Goal: Task Accomplishment & Management: Complete application form

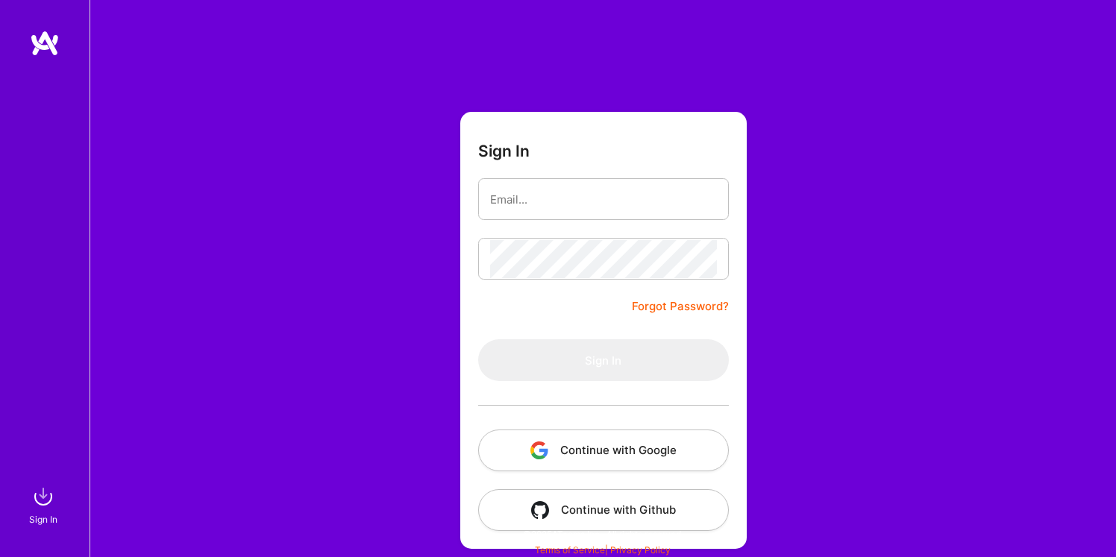
click at [531, 197] on input "email" at bounding box center [603, 200] width 227 height 38
click at [549, 199] on input "email" at bounding box center [603, 200] width 227 height 38
type input "[EMAIL_ADDRESS][DOMAIN_NAME]"
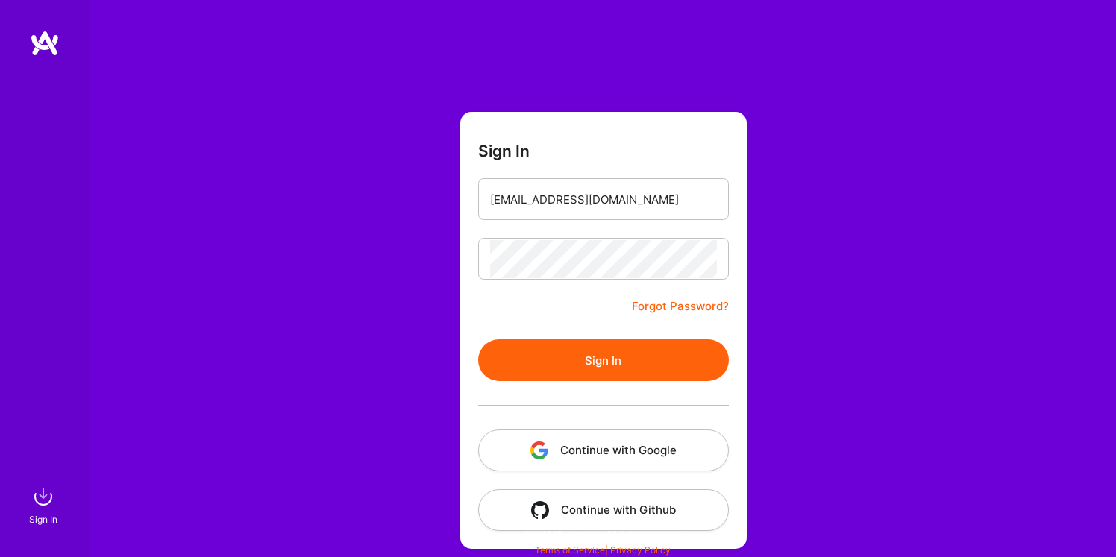
click at [603, 363] on button "Sign In" at bounding box center [603, 360] width 251 height 42
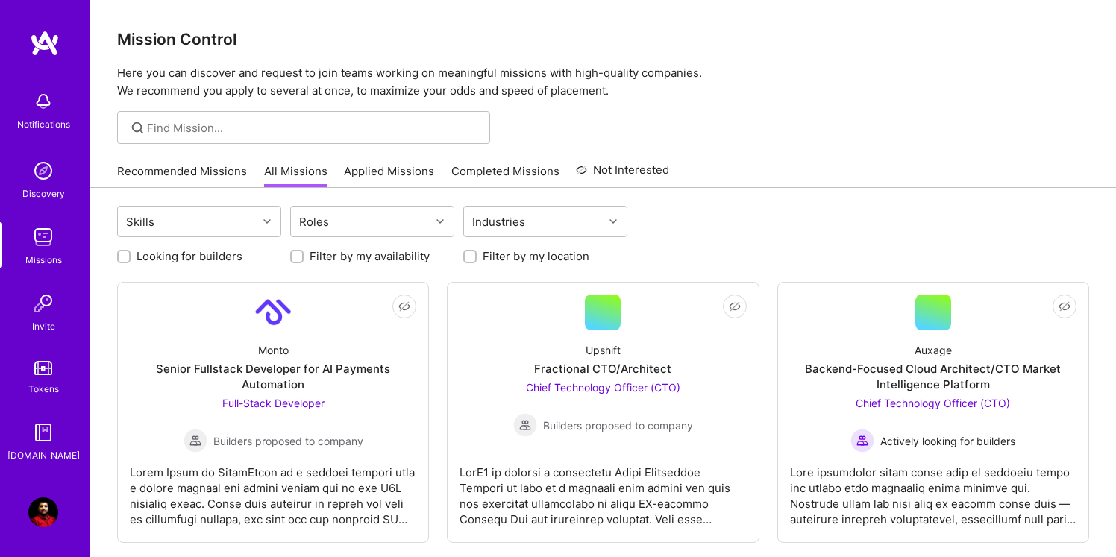
click at [40, 518] on img at bounding box center [43, 512] width 30 height 30
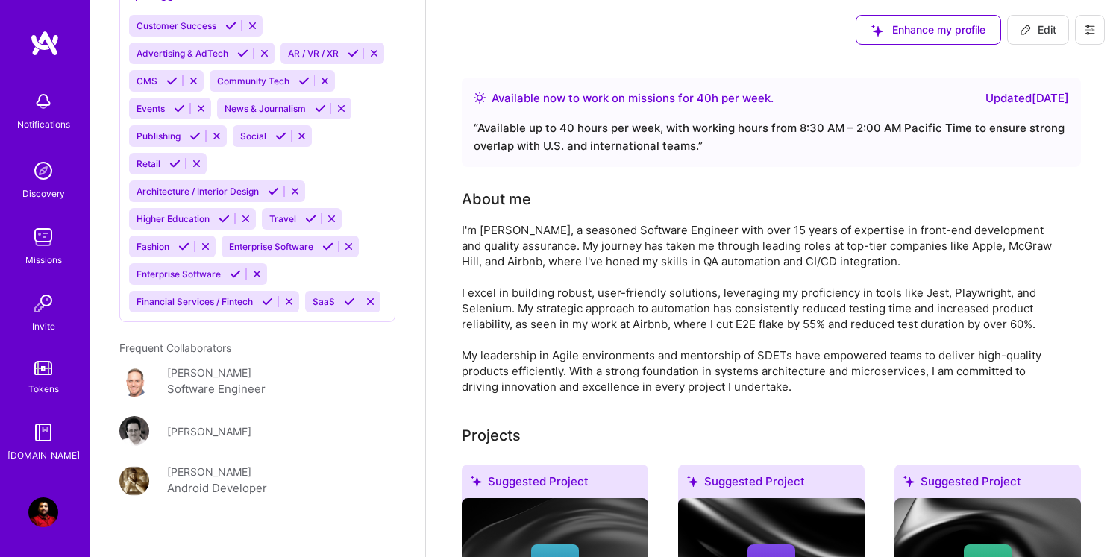
click at [45, 239] on img at bounding box center [43, 237] width 30 height 30
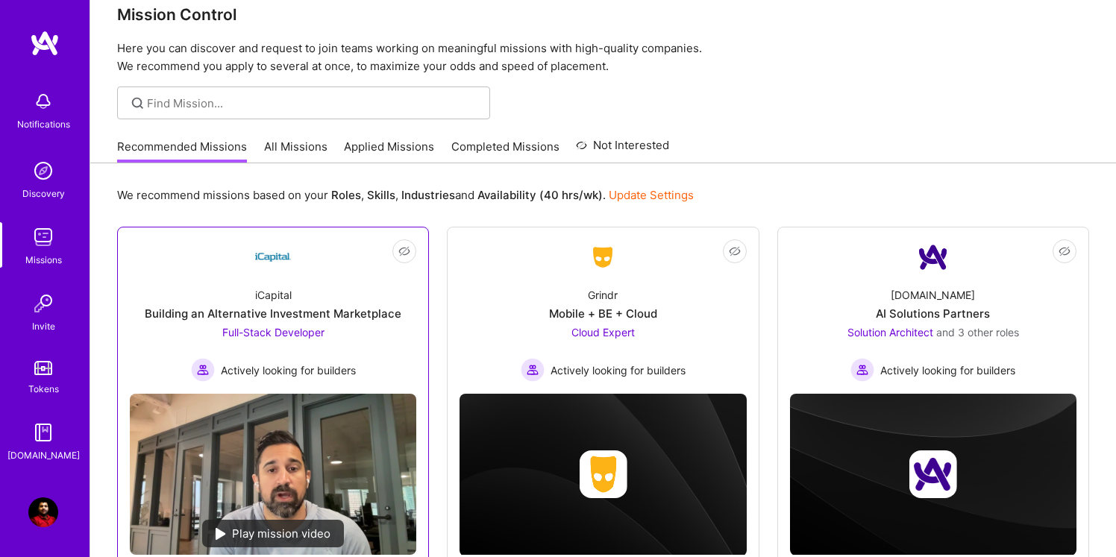
scroll to position [19, 0]
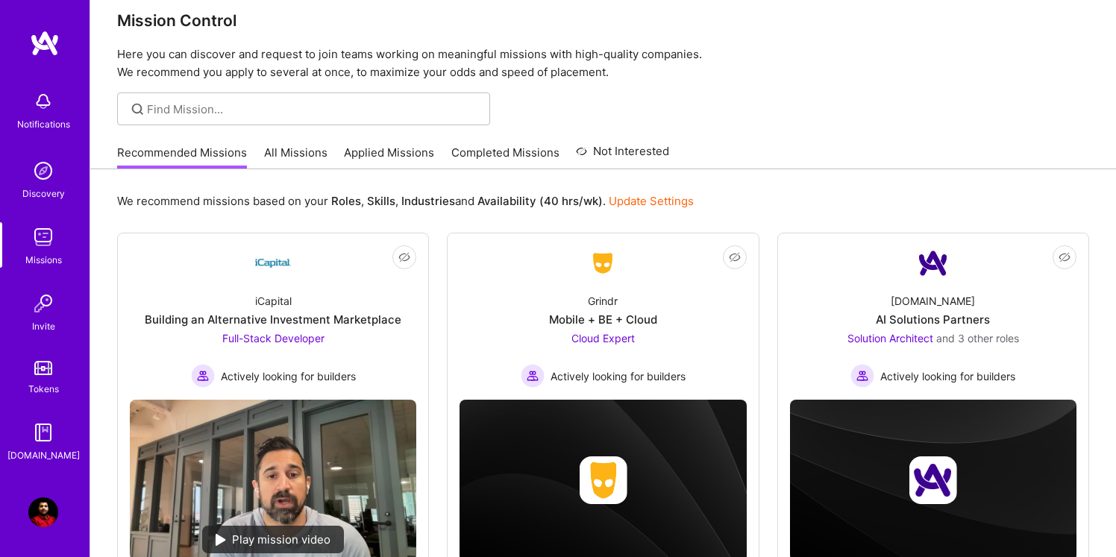
click at [288, 150] on link "All Missions" at bounding box center [295, 157] width 63 height 25
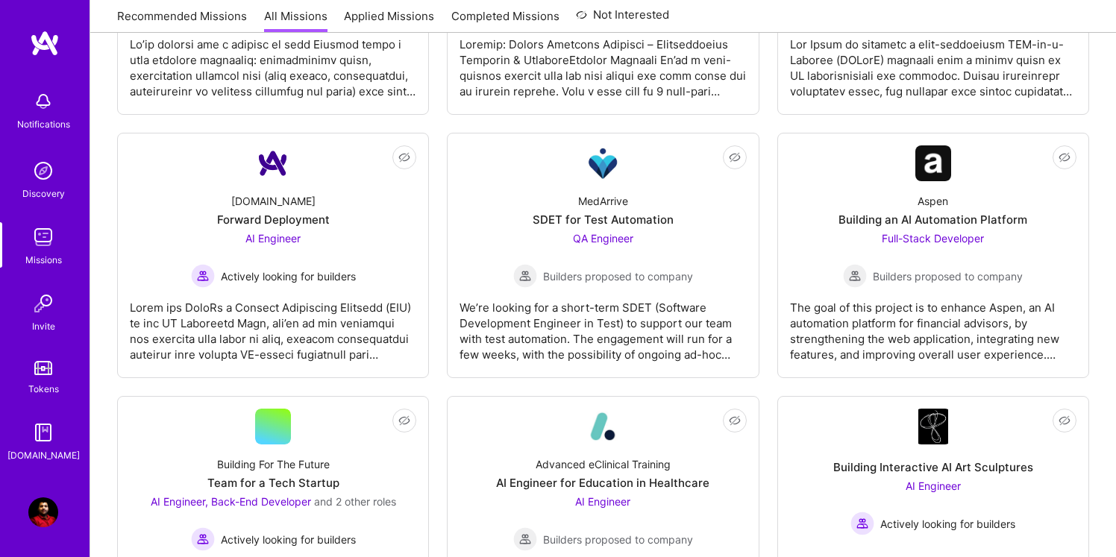
scroll to position [1266, 0]
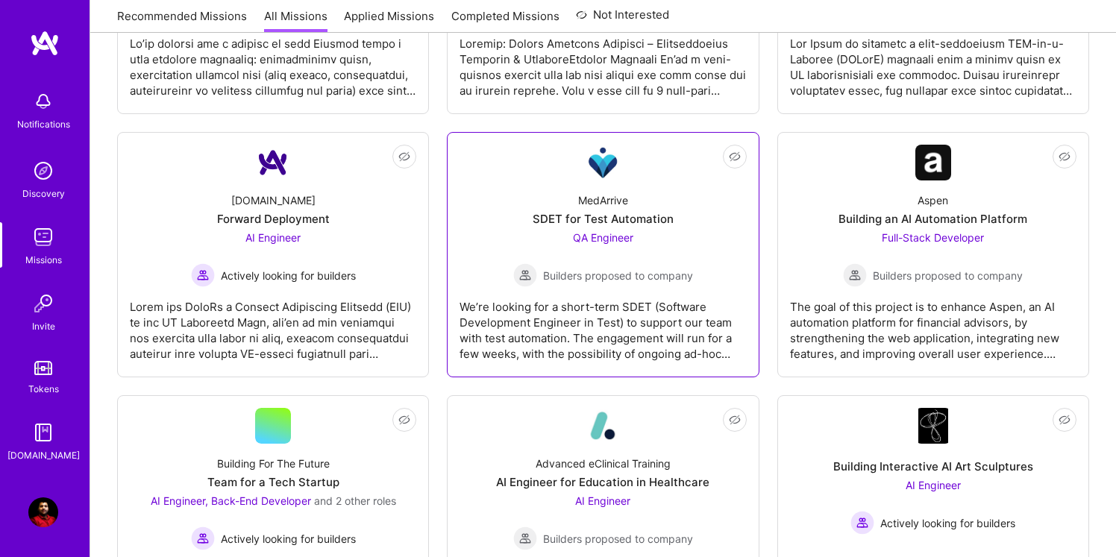
click at [694, 239] on div "MedArrive SDET for Test Automation QA Engineer Builders proposed to company" at bounding box center [602, 234] width 286 height 107
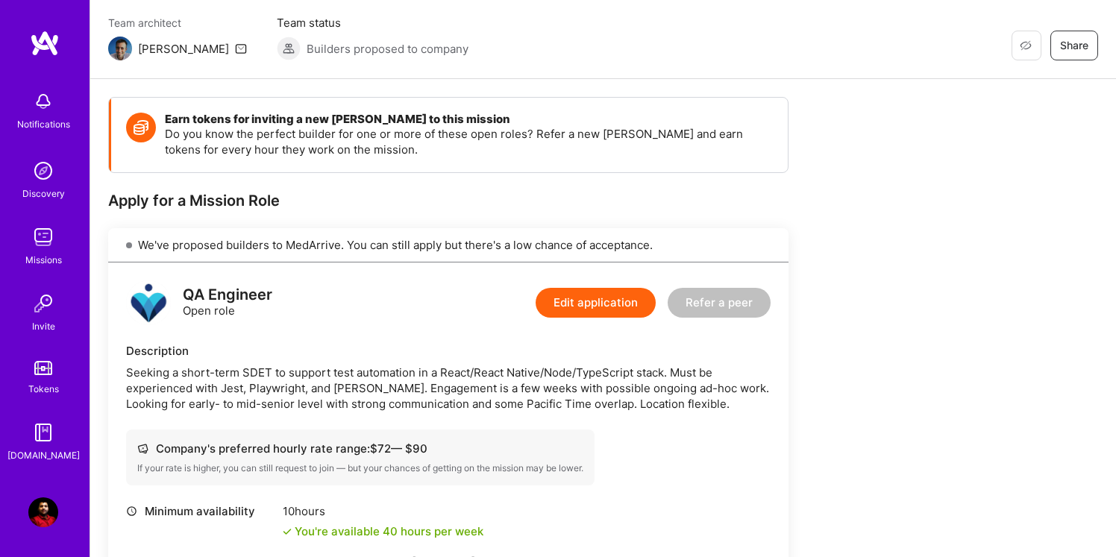
scroll to position [122, 0]
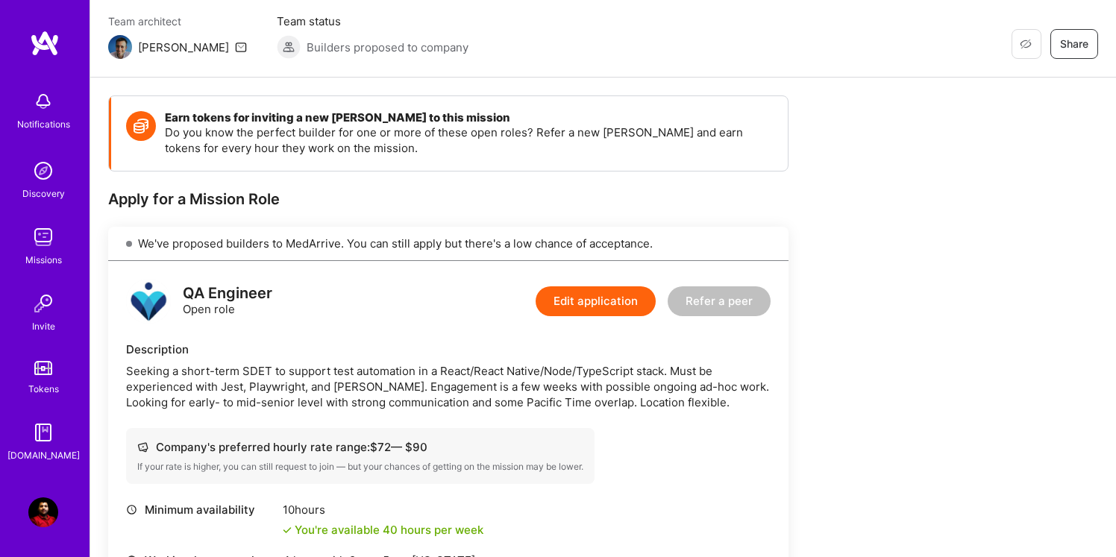
click at [237, 333] on div "QA Engineer Open role Edit application Refer a peer Description Seeking a short…" at bounding box center [448, 495] width 680 height 469
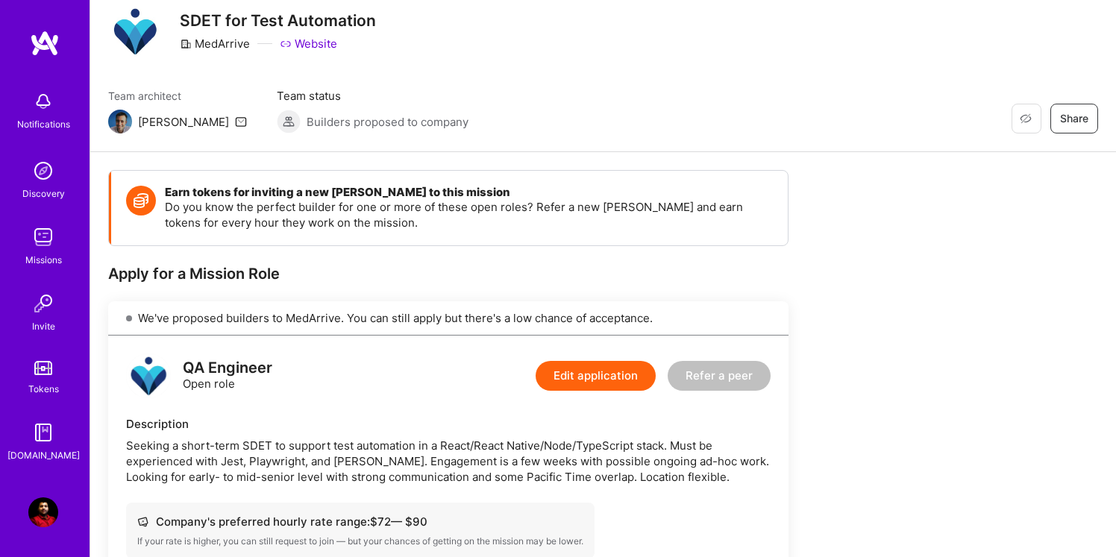
scroll to position [45, 0]
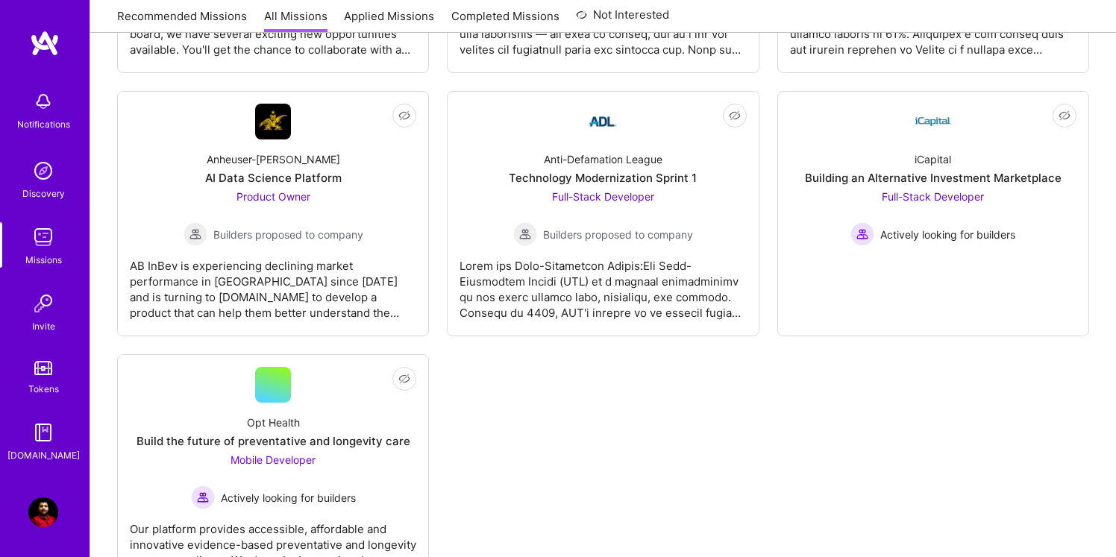
scroll to position [4670, 0]
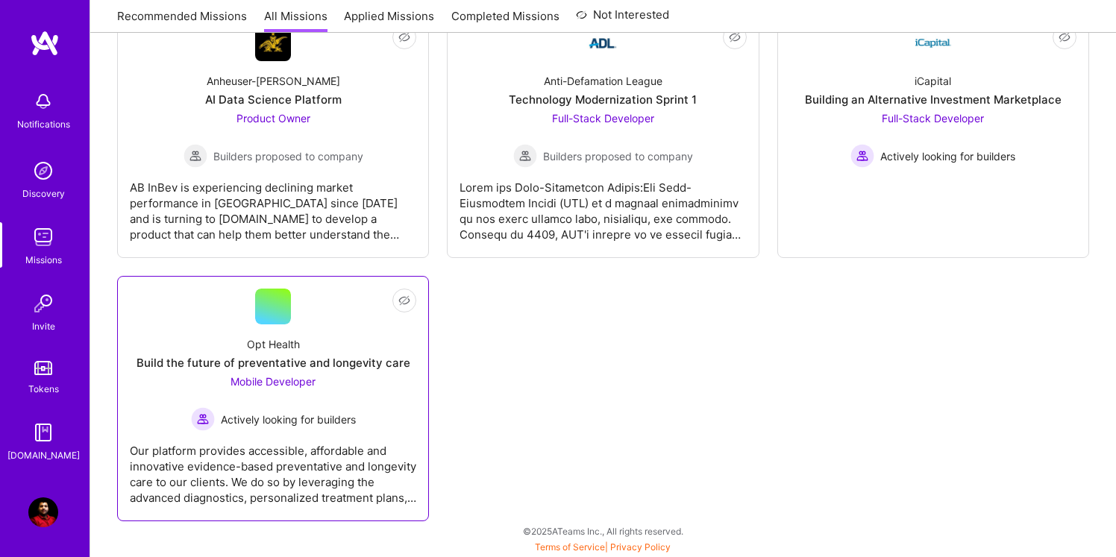
click at [374, 394] on div "Opt Health Build the future of preventative and longevity care Mobile Developer…" at bounding box center [273, 377] width 286 height 107
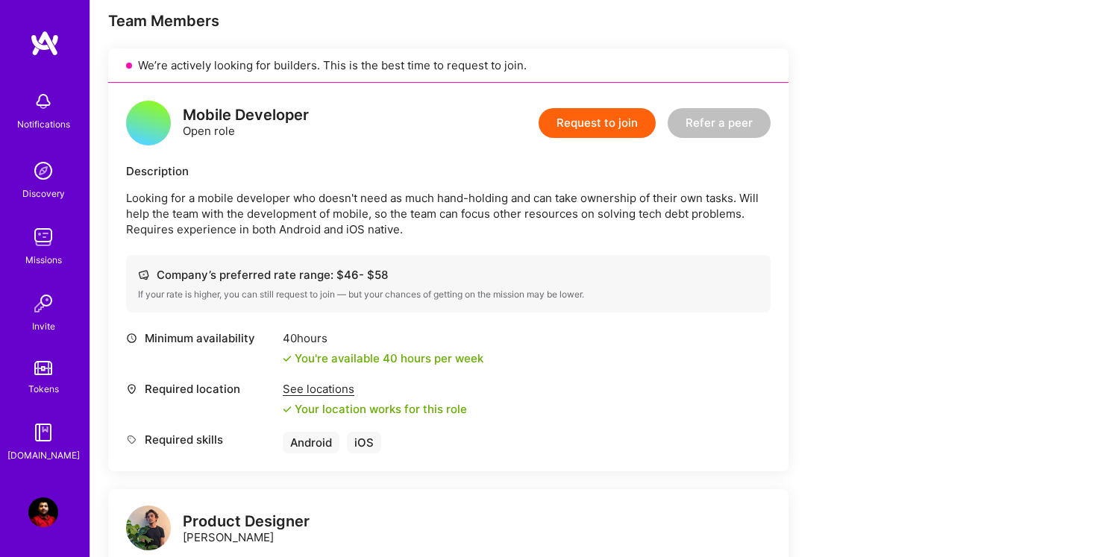
scroll to position [46, 0]
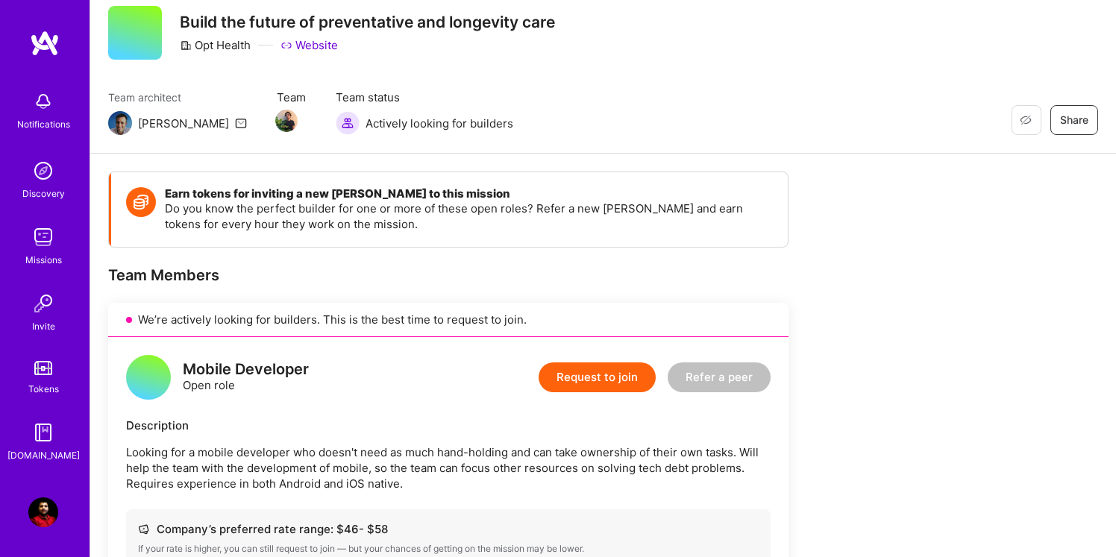
click at [591, 378] on button "Request to join" at bounding box center [597, 377] width 117 height 30
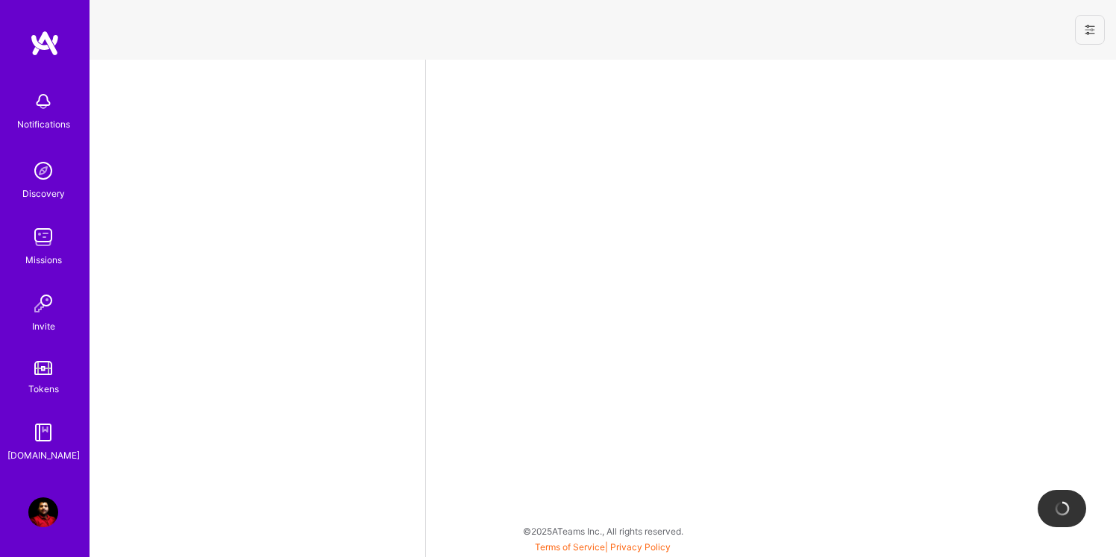
select select "US"
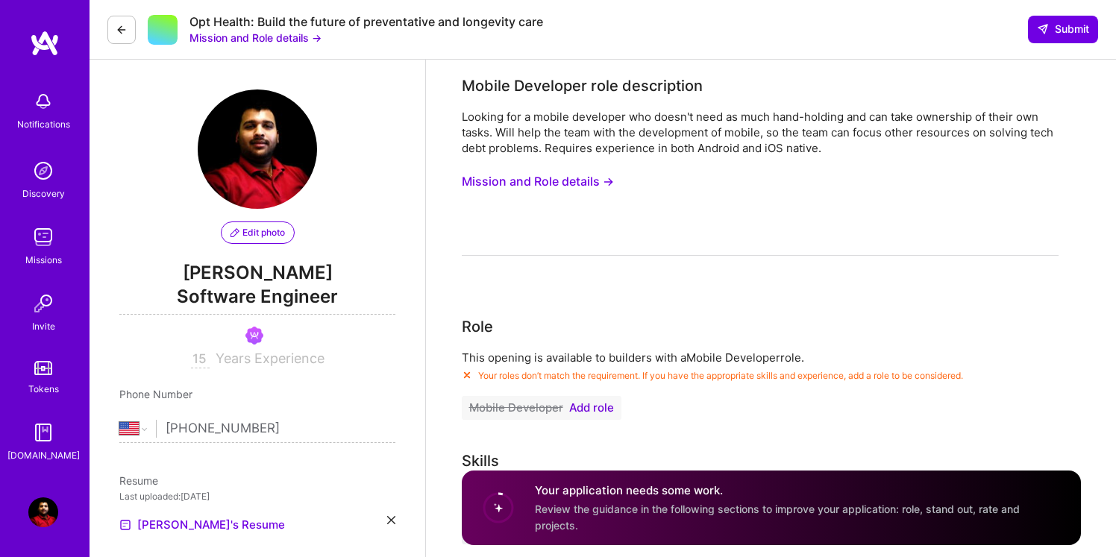
click at [600, 406] on span "Add role" at bounding box center [591, 408] width 45 height 12
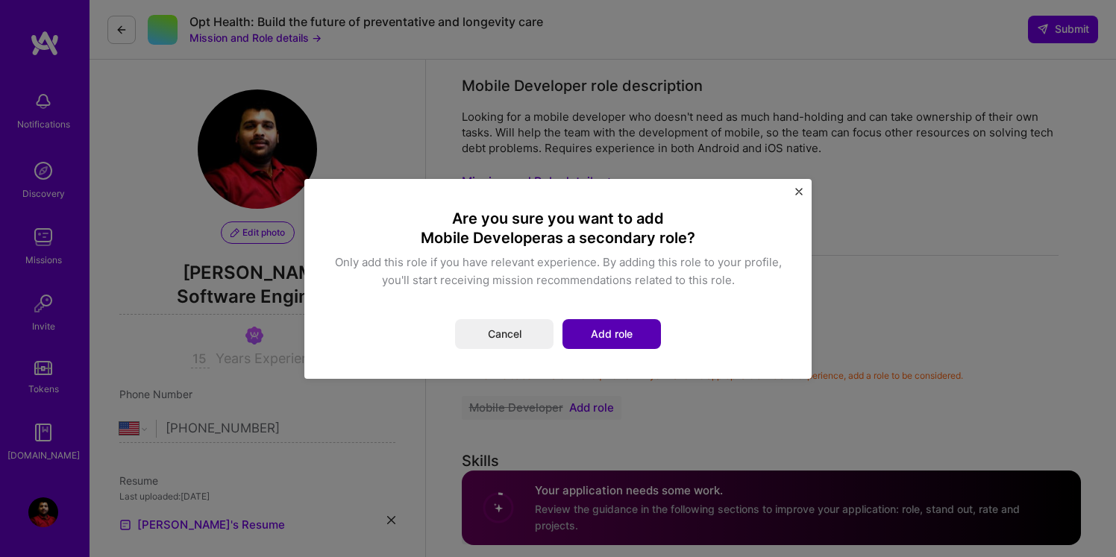
click at [632, 345] on button "Add role" at bounding box center [611, 334] width 98 height 30
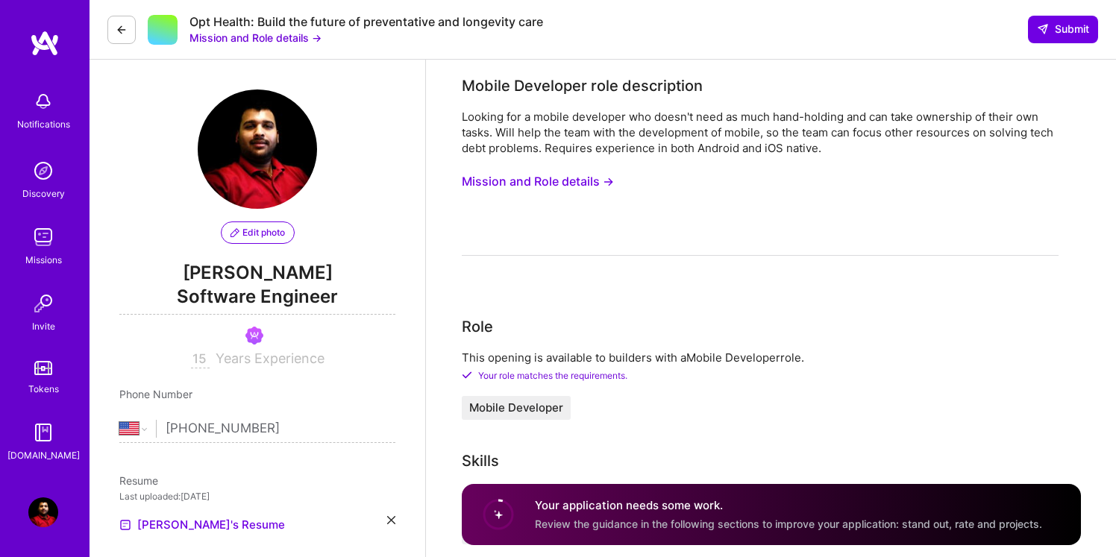
click at [588, 182] on button "Mission and Role details →" at bounding box center [538, 182] width 152 height 28
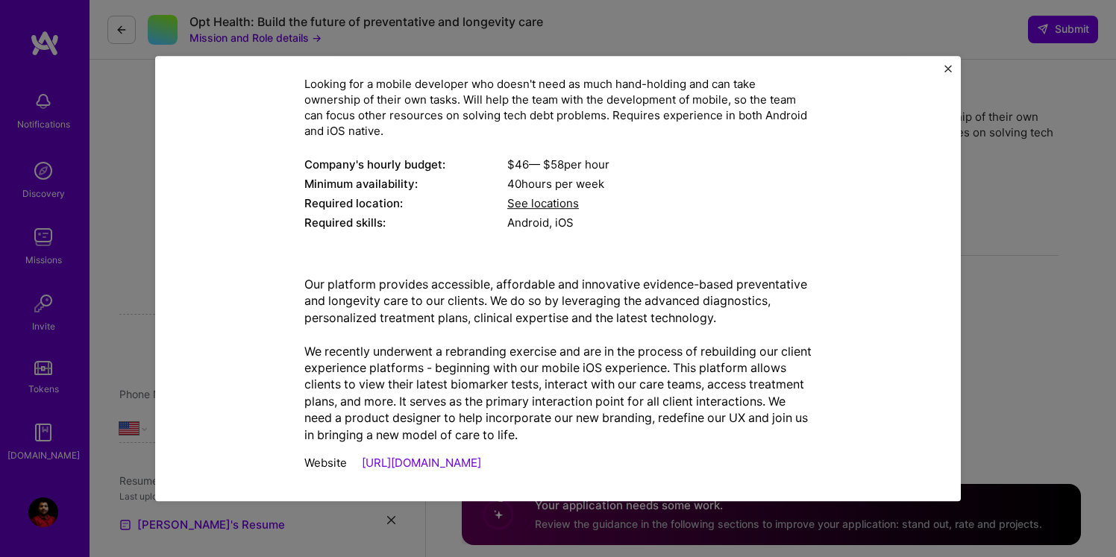
scroll to position [119, 0]
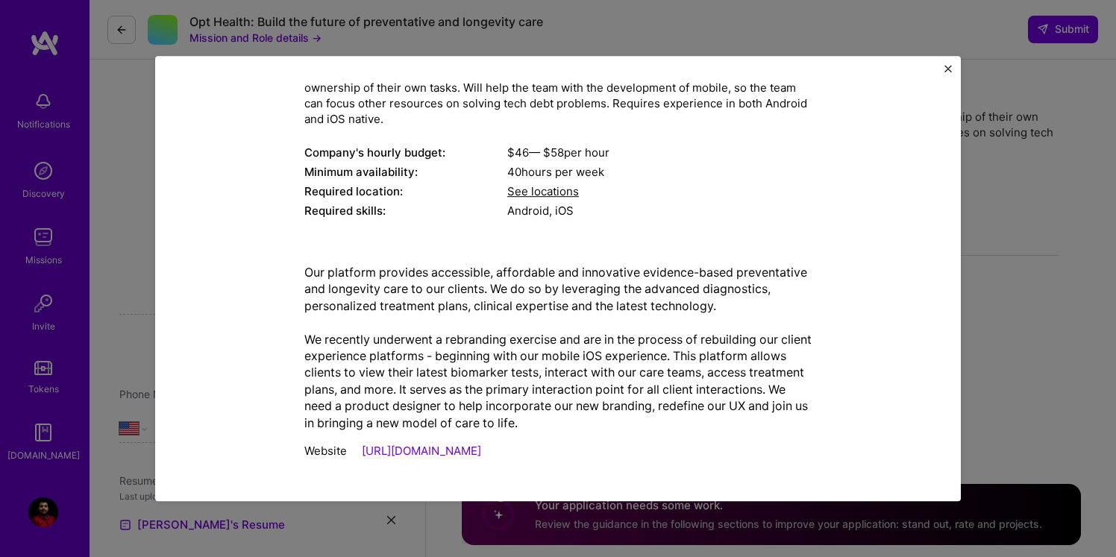
click at [947, 65] on img "Close" at bounding box center [947, 68] width 7 height 7
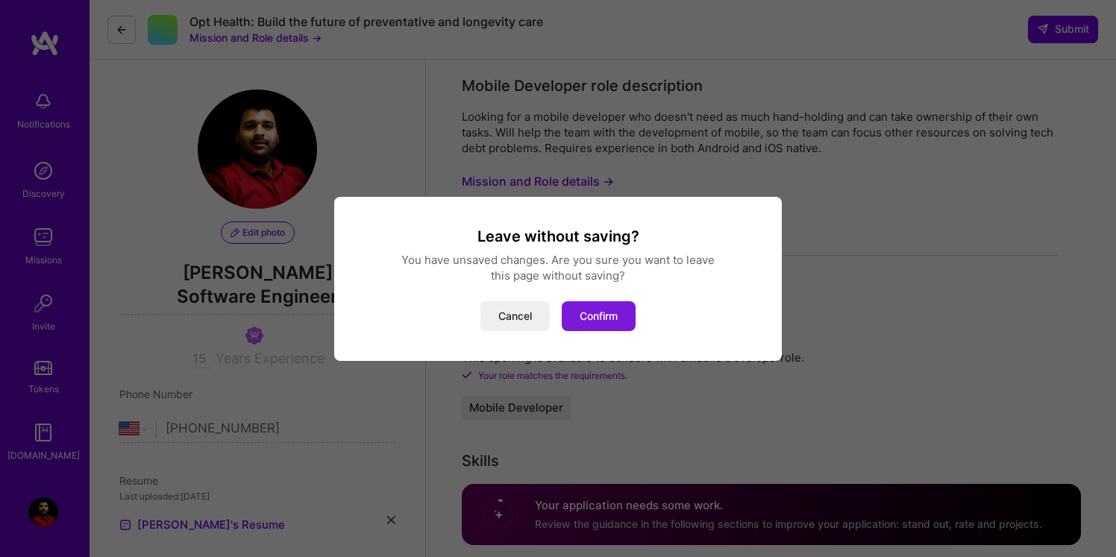
click at [612, 316] on button "Confirm" at bounding box center [599, 316] width 74 height 30
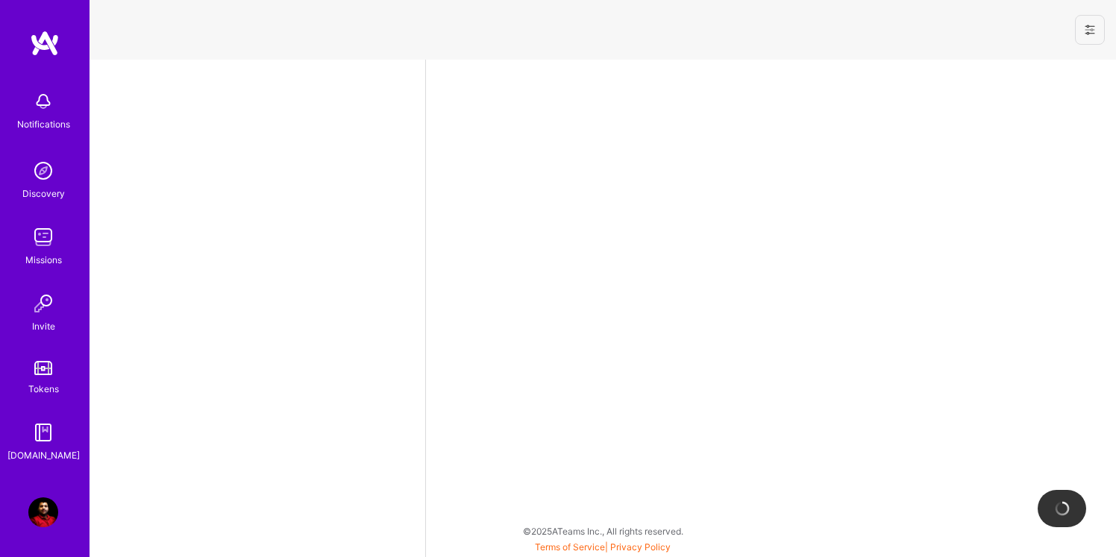
select select "US"
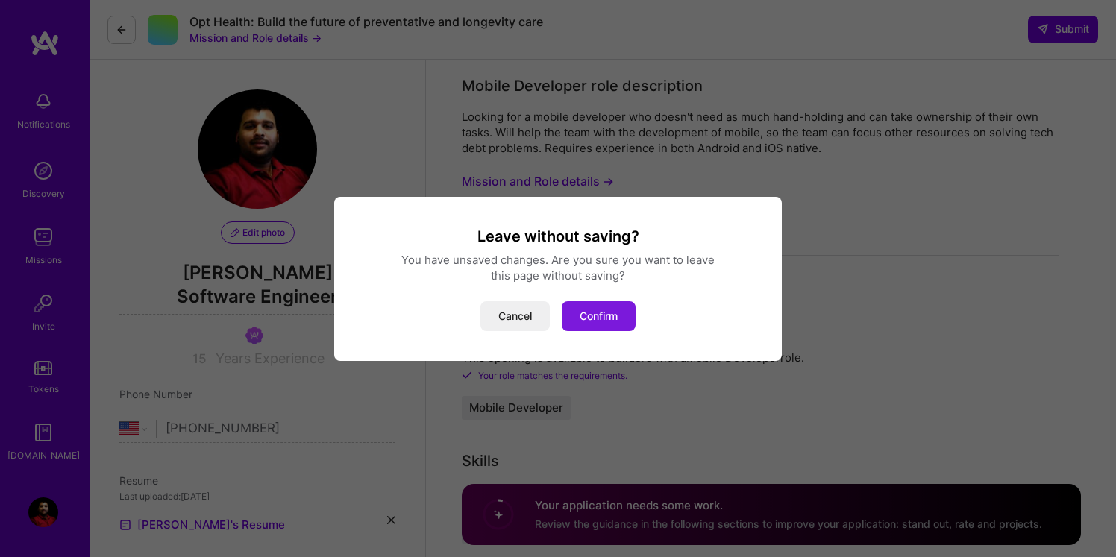
click at [584, 321] on button "Confirm" at bounding box center [599, 316] width 74 height 30
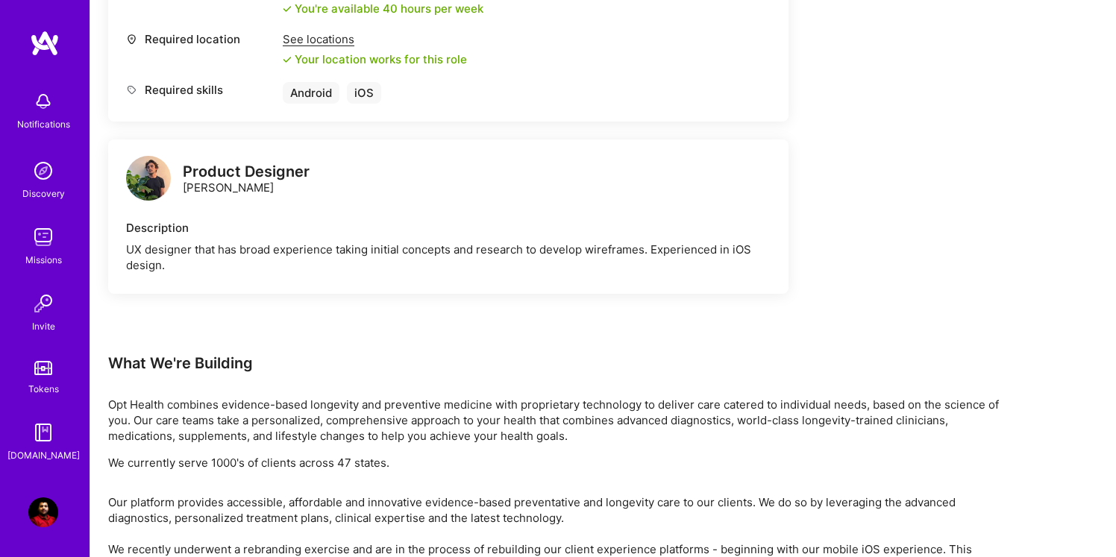
scroll to position [759, 0]
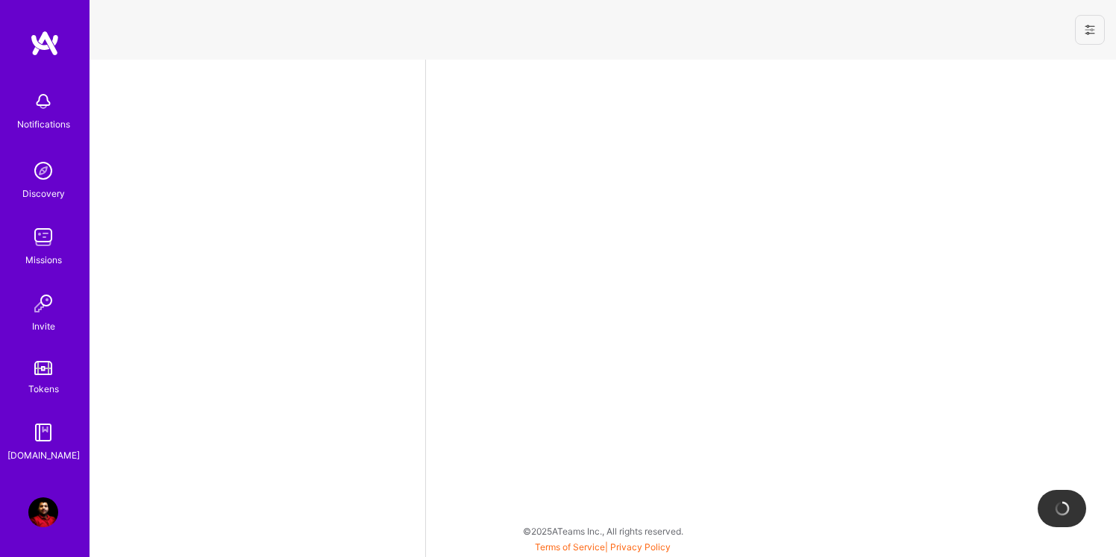
select select "US"
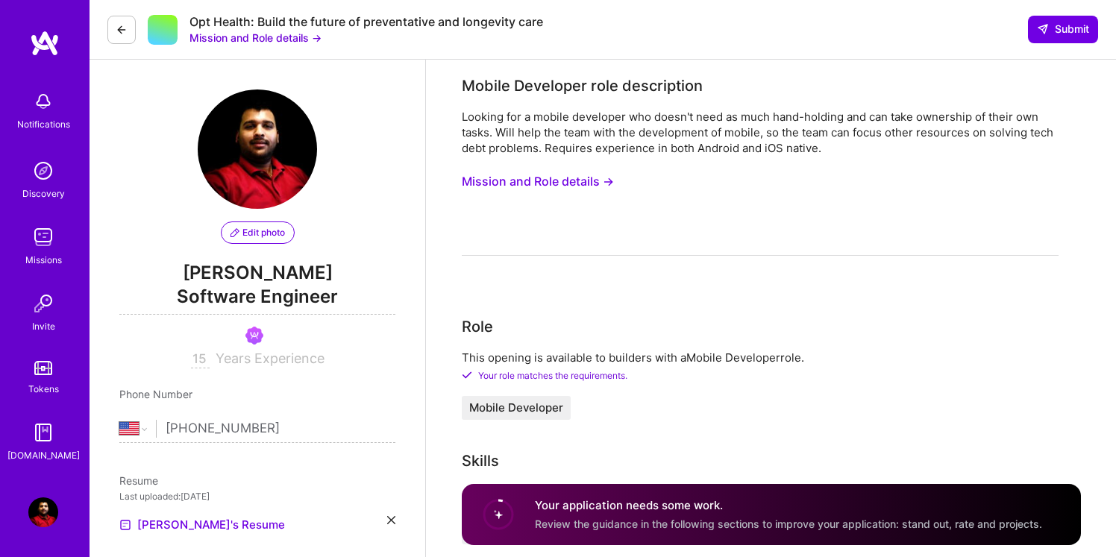
click at [34, 243] on img at bounding box center [43, 237] width 30 height 30
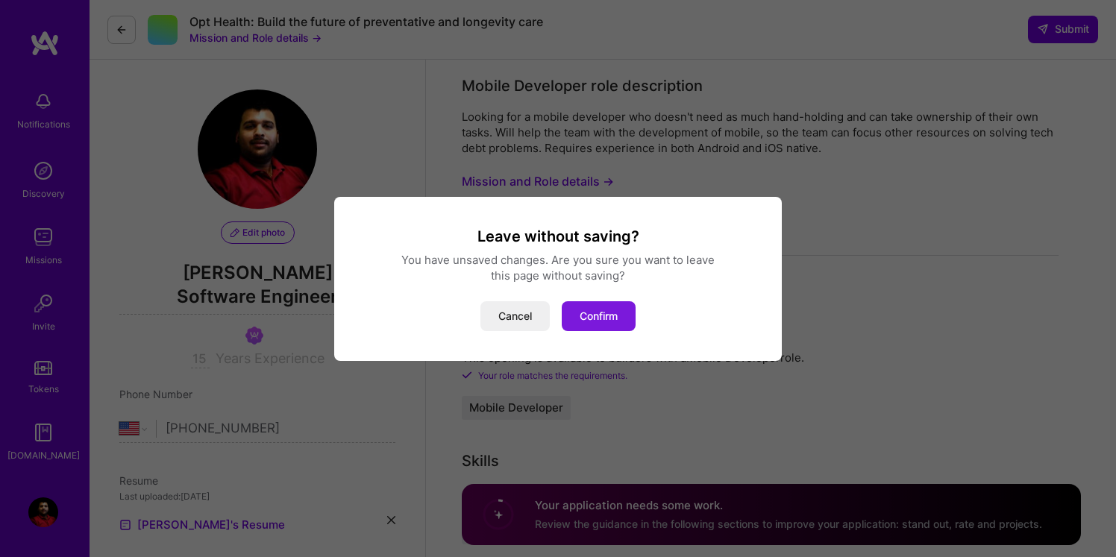
click at [588, 320] on button "Confirm" at bounding box center [599, 316] width 74 height 30
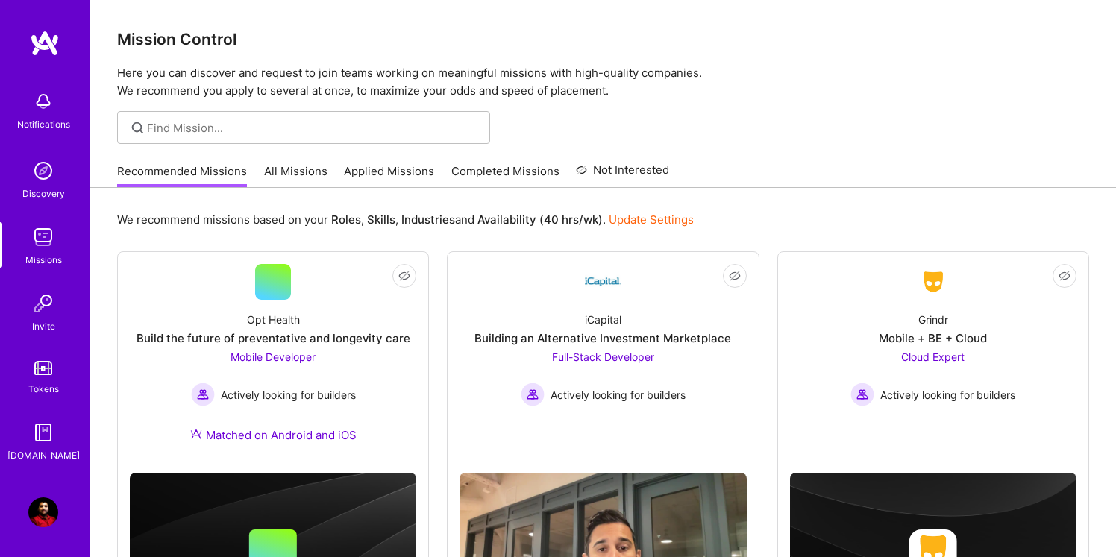
click at [301, 171] on link "All Missions" at bounding box center [295, 175] width 63 height 25
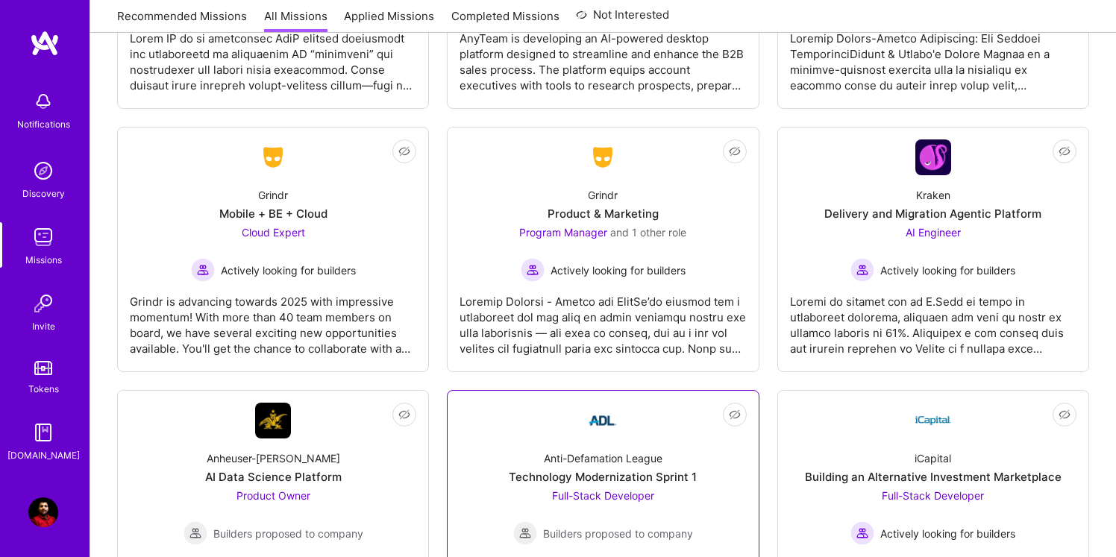
scroll to position [4272, 0]
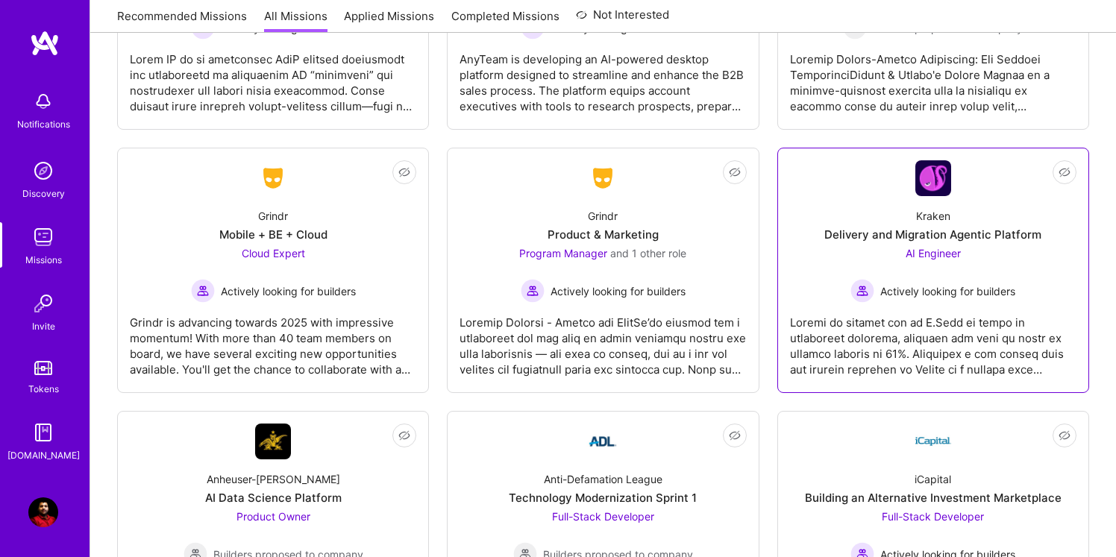
click at [847, 251] on div "Kraken Delivery and Migration Agentic Platform AI Engineer Actively looking for…" at bounding box center [933, 249] width 286 height 107
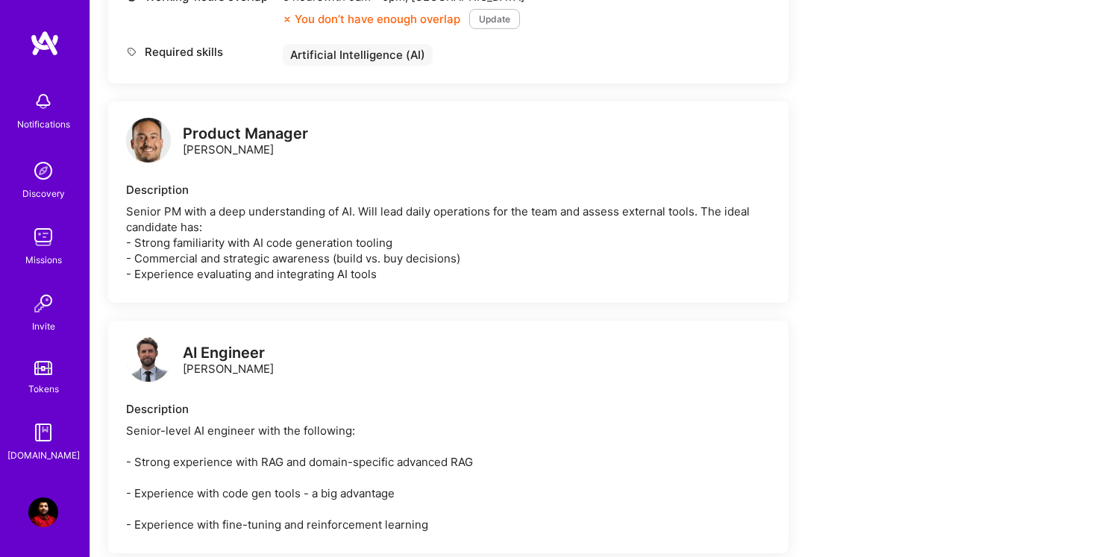
scroll to position [671, 0]
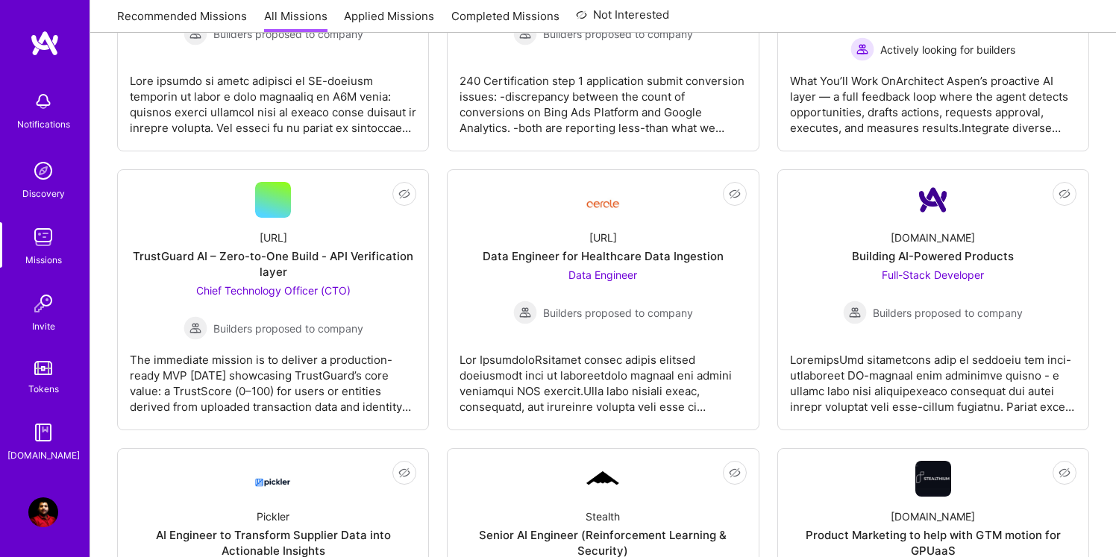
scroll to position [4272, 0]
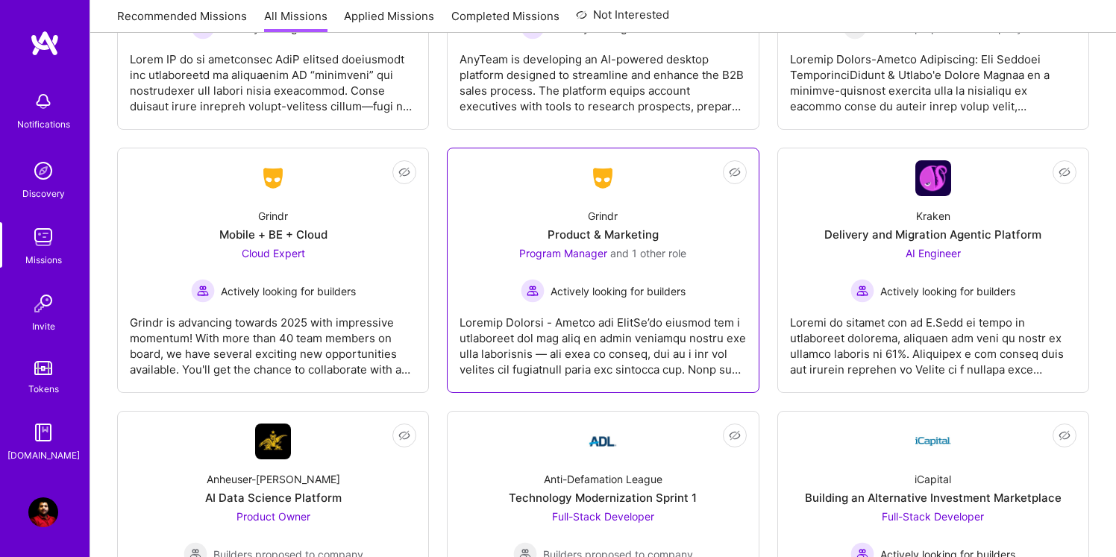
click at [526, 219] on div "Grindr Product & Marketing Program Manager and 1 other role Actively looking fo…" at bounding box center [602, 249] width 286 height 107
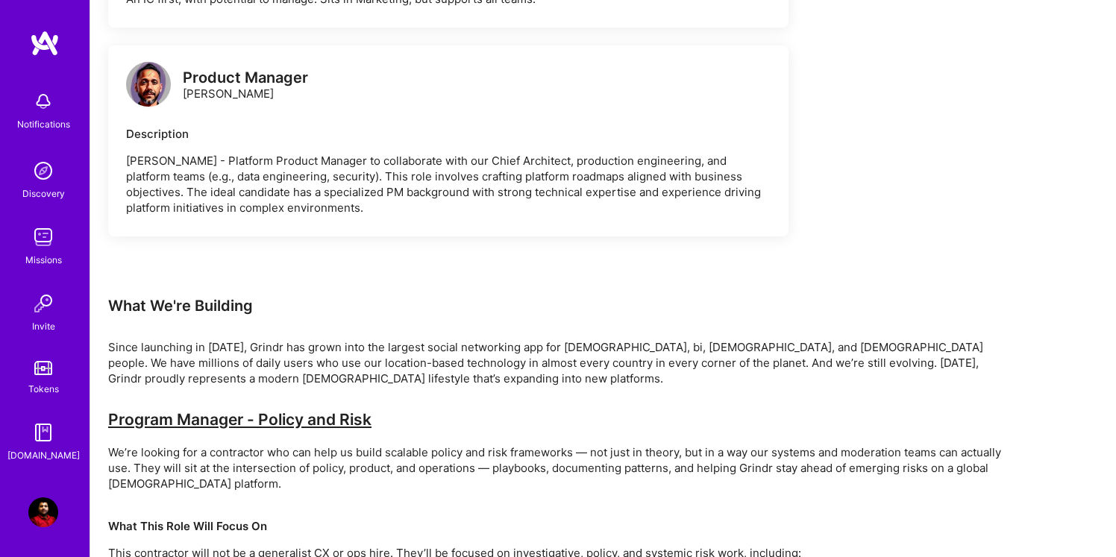
scroll to position [2530, 0]
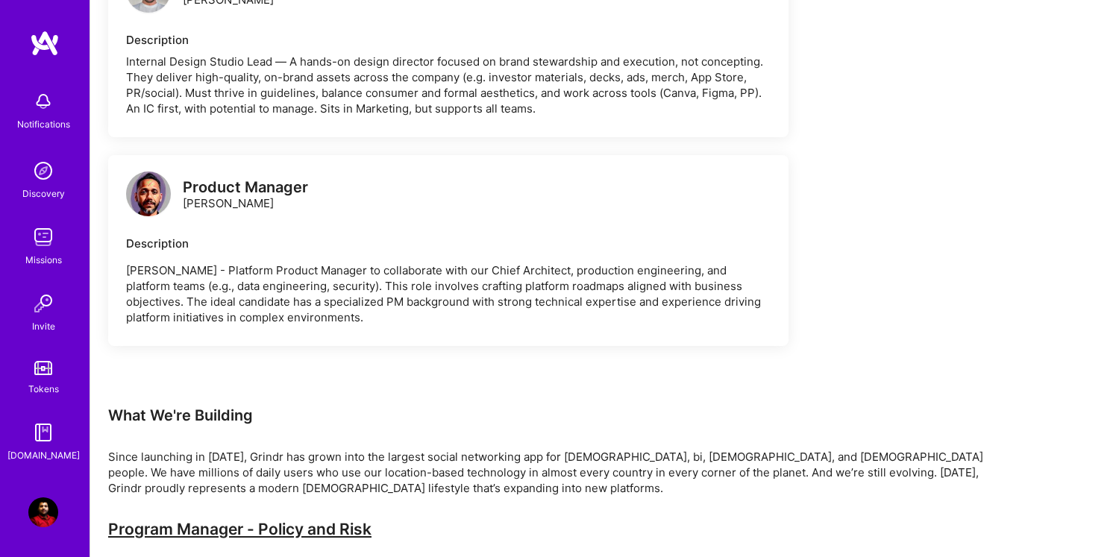
click at [156, 179] on img at bounding box center [148, 194] width 45 height 45
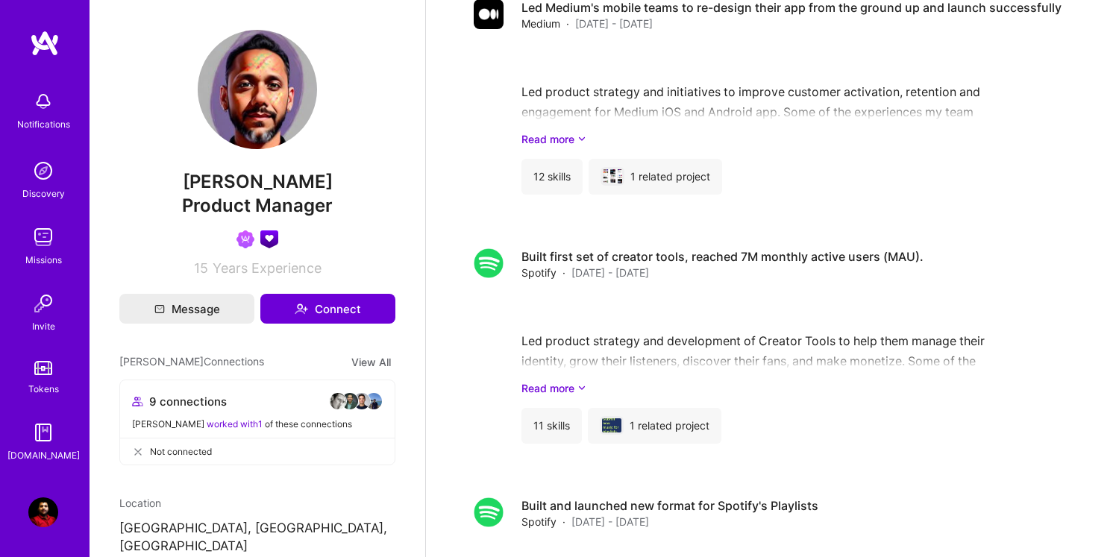
scroll to position [2376, 0]
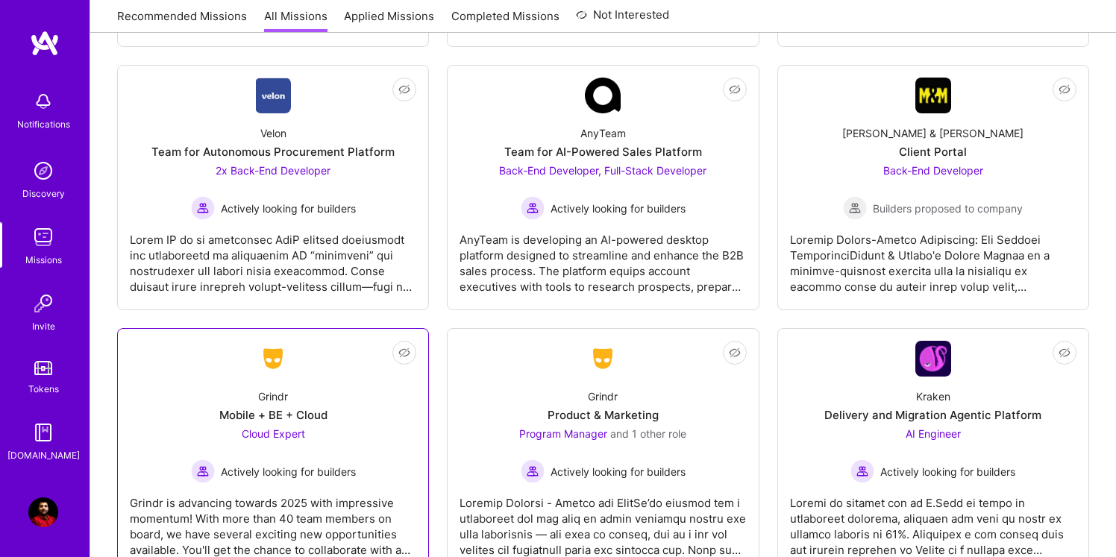
scroll to position [4090, 0]
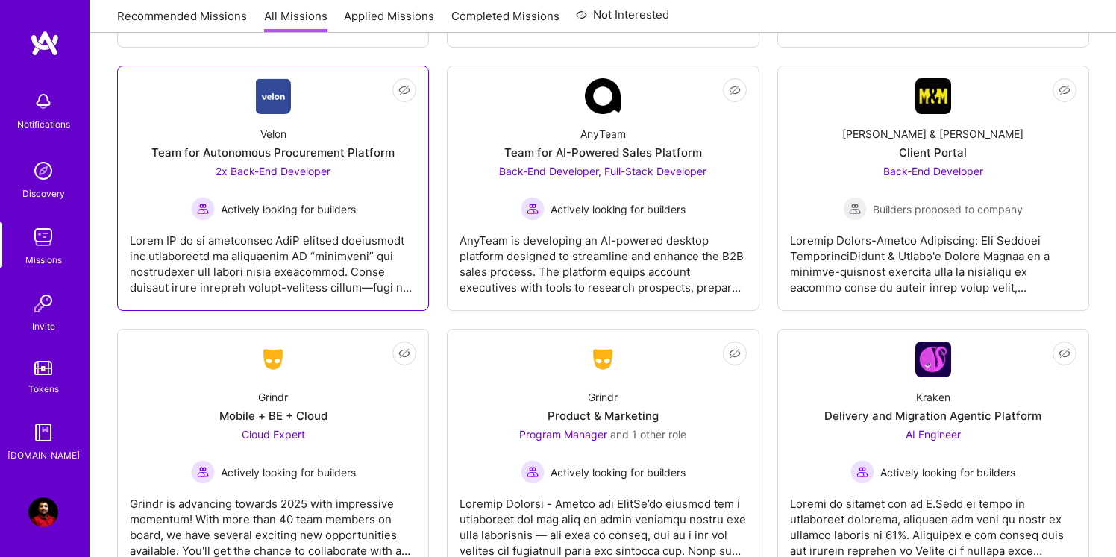
click at [333, 123] on div "Velon Team for Autonomous Procurement Platform 2x Back-End Developer Actively l…" at bounding box center [273, 167] width 286 height 107
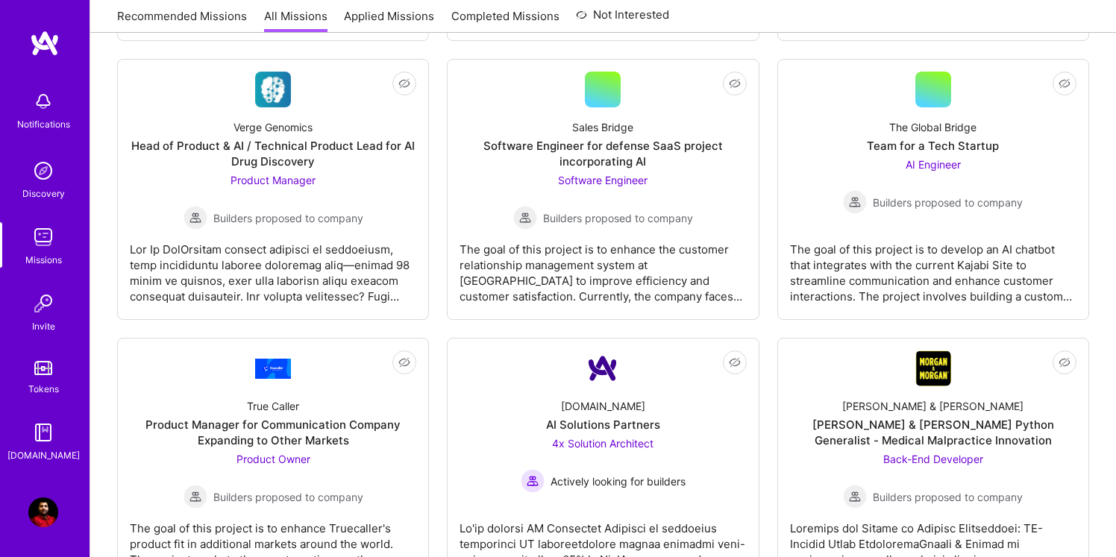
scroll to position [3253, 0]
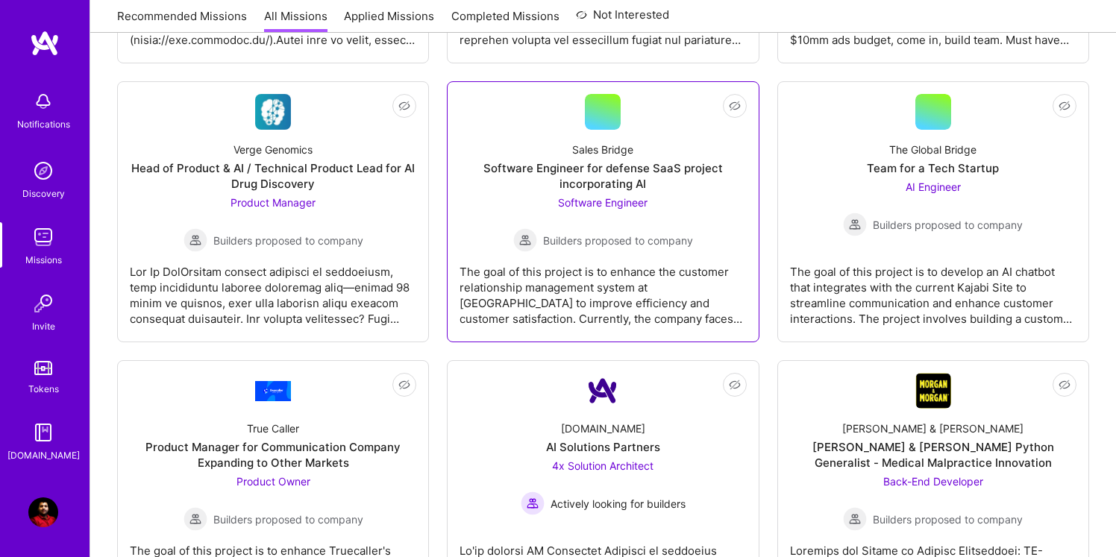
click at [680, 219] on div "Software Engineer Builders proposed to company" at bounding box center [603, 223] width 180 height 57
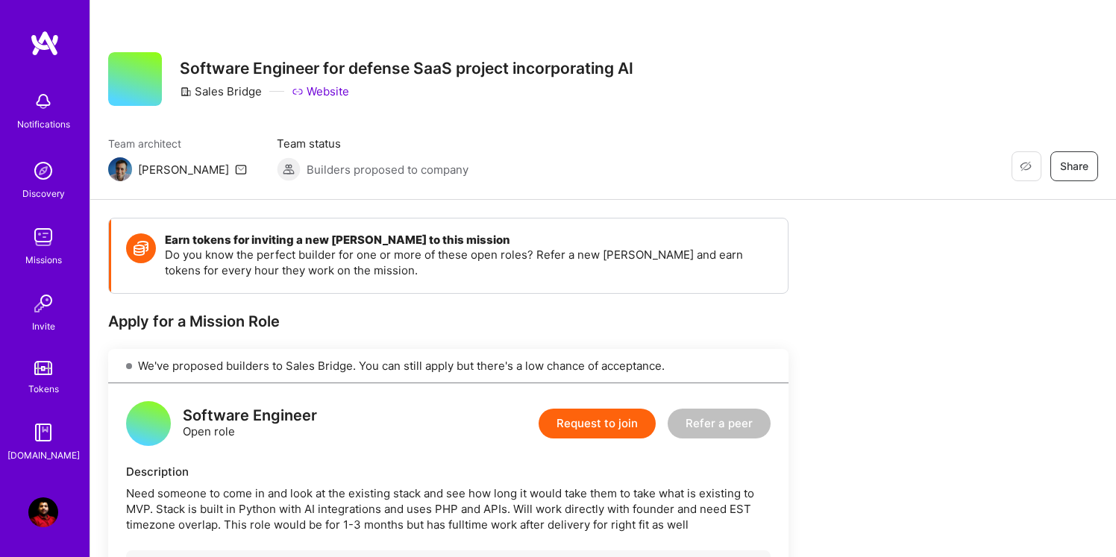
click at [143, 437] on div at bounding box center [148, 423] width 45 height 45
click at [222, 409] on div "Software Engineer" at bounding box center [250, 416] width 134 height 16
click at [45, 515] on img at bounding box center [43, 512] width 30 height 30
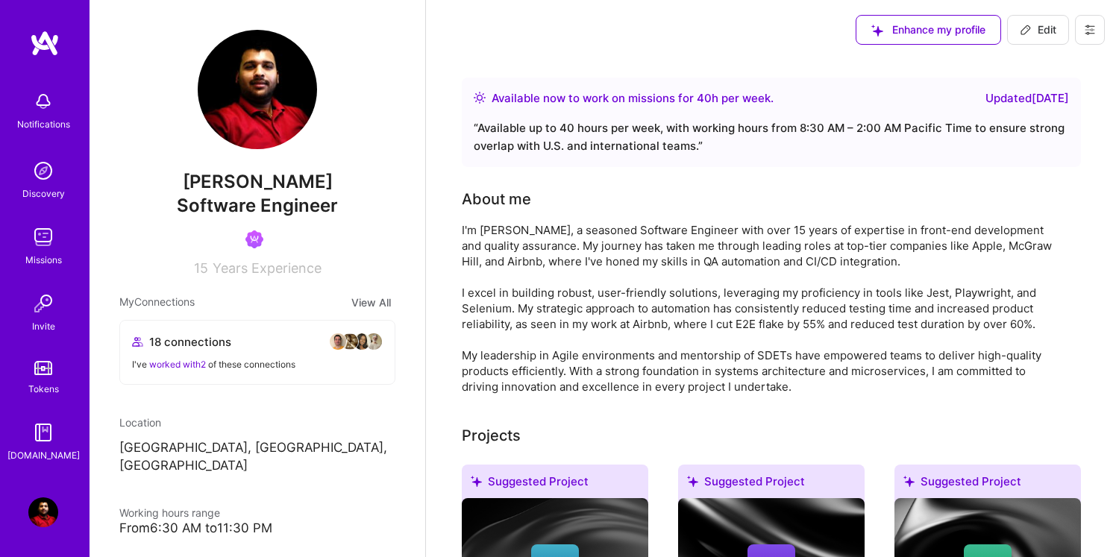
click at [216, 336] on span "18 connections" at bounding box center [190, 342] width 82 height 16
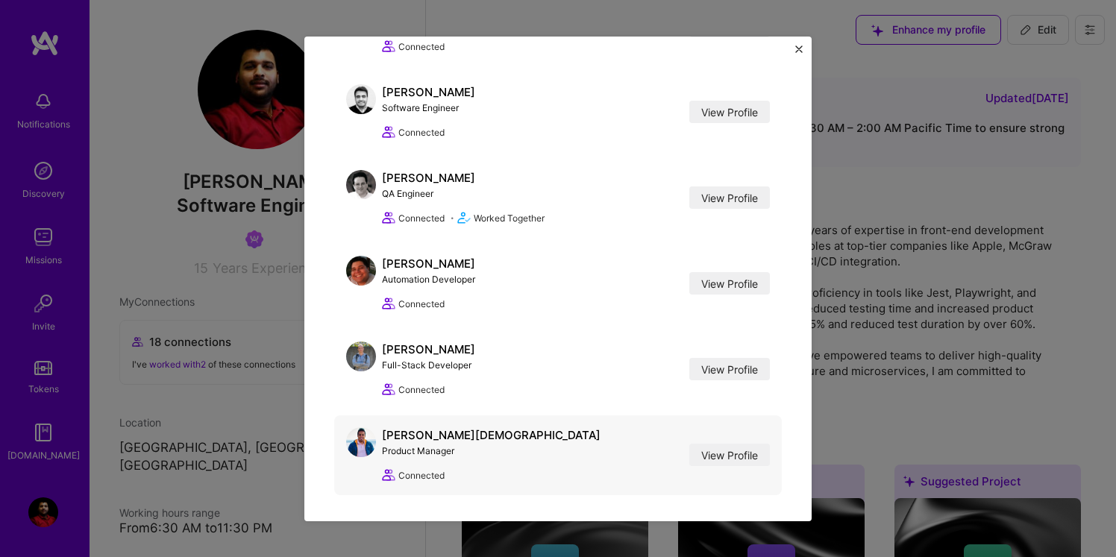
scroll to position [1183, 0]
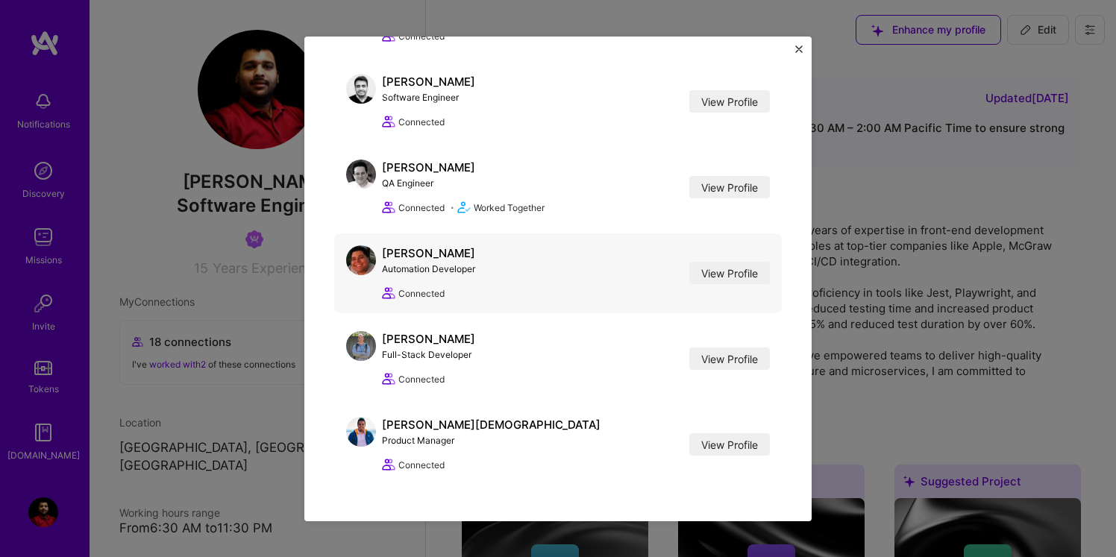
click at [372, 259] on img at bounding box center [361, 260] width 30 height 30
click at [346, 258] on img at bounding box center [361, 260] width 30 height 30
click at [753, 275] on link "View Profile" at bounding box center [729, 273] width 81 height 22
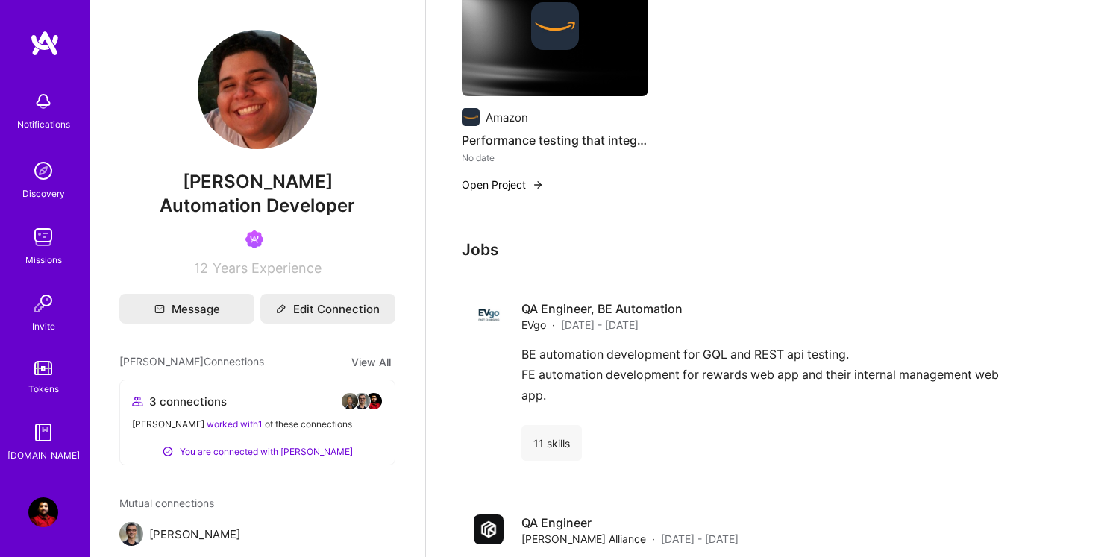
scroll to position [635, 0]
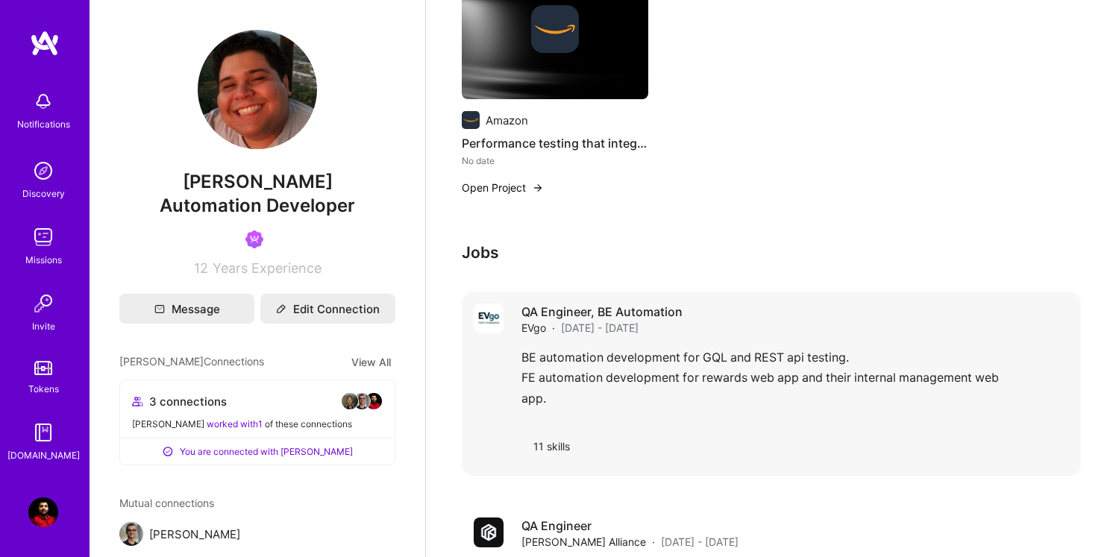
click at [556, 448] on div "11 skills" at bounding box center [551, 446] width 60 height 36
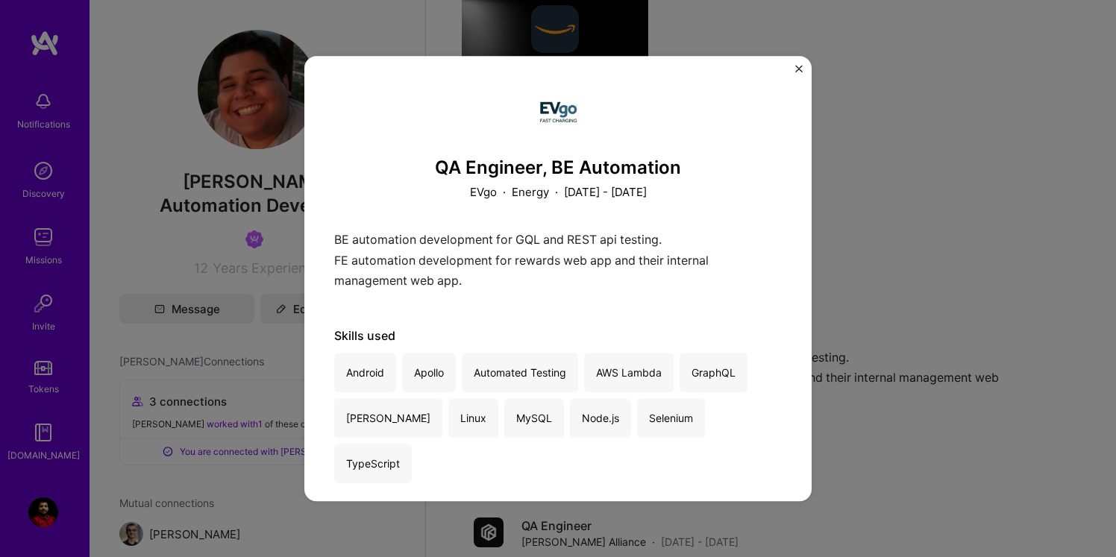
click at [796, 72] on img "Close" at bounding box center [798, 68] width 7 height 7
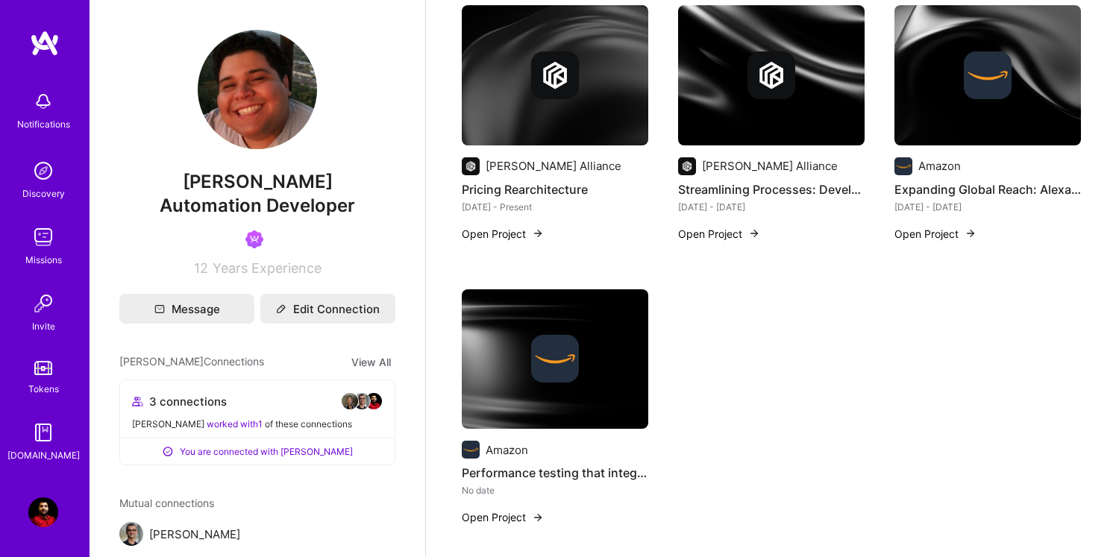
scroll to position [334, 0]
